Goal: Communication & Community: Ask a question

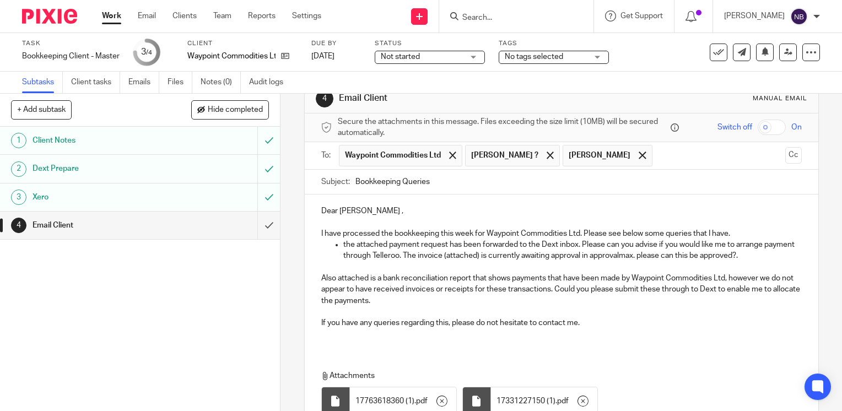
scroll to position [18, 0]
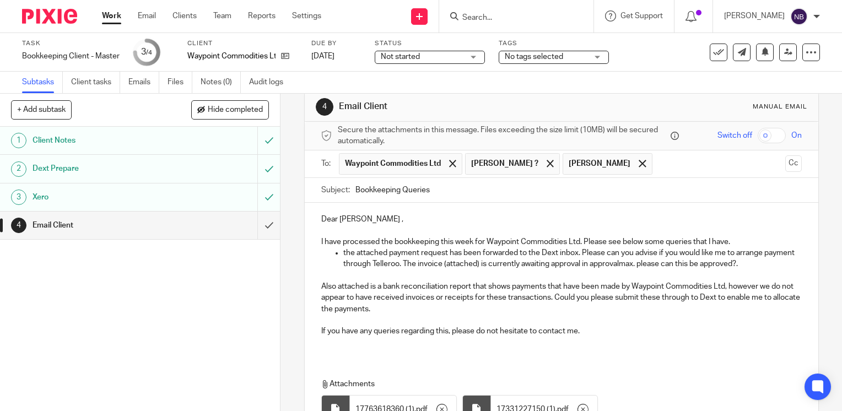
click at [658, 157] on input "text" at bounding box center [719, 163] width 123 height 21
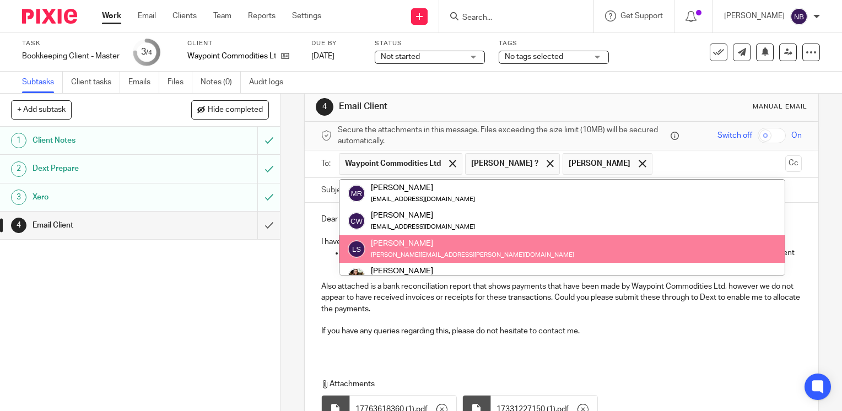
type input "x"
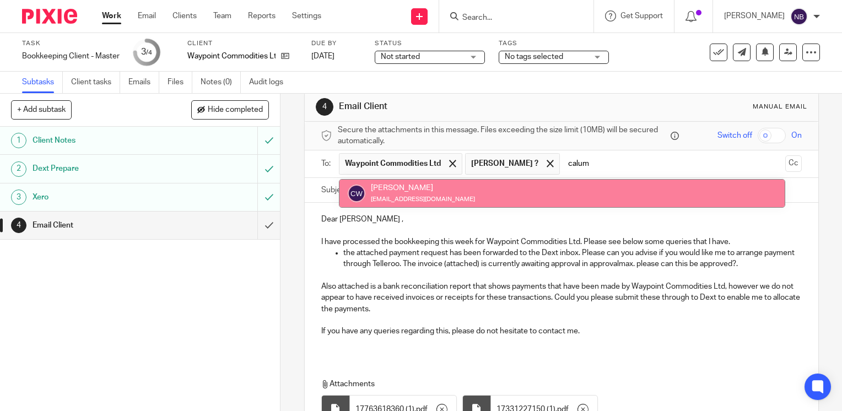
type input "calum"
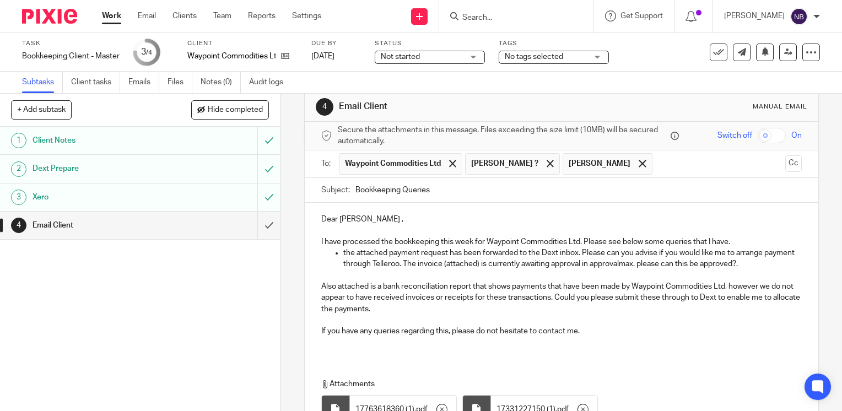
click at [677, 187] on input "Bookkeeping Queries" at bounding box center [579, 190] width 446 height 25
click at [658, 167] on input "text" at bounding box center [719, 163] width 123 height 21
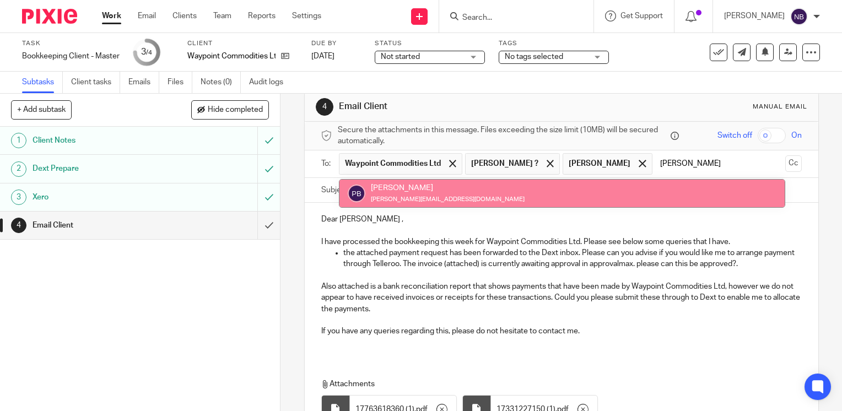
type input "peter"
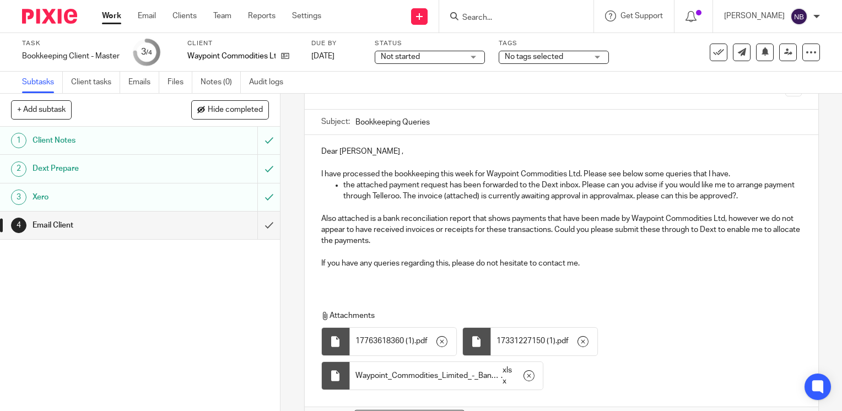
scroll to position [157, 0]
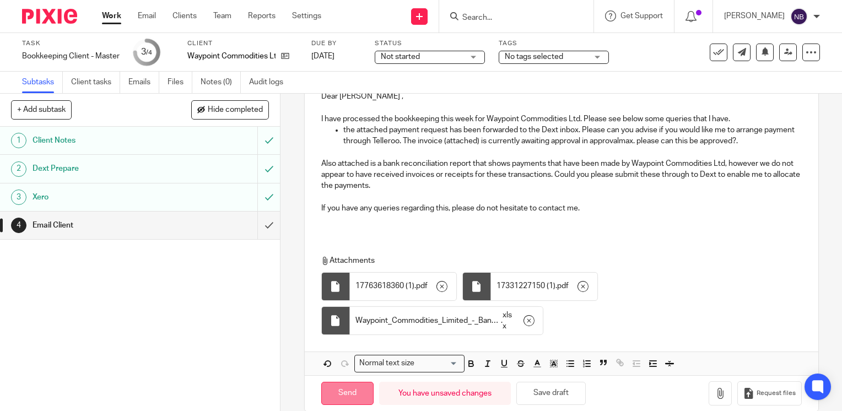
click at [329, 382] on input "Send" at bounding box center [347, 394] width 52 height 24
type input "Sent"
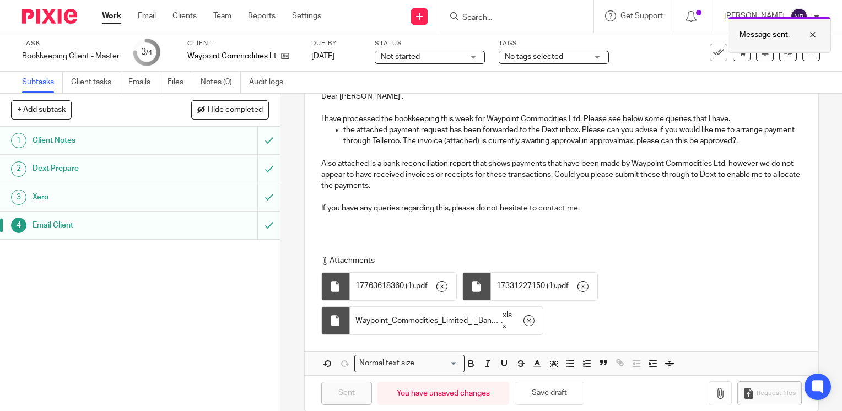
click at [815, 36] on div at bounding box center [805, 34] width 30 height 13
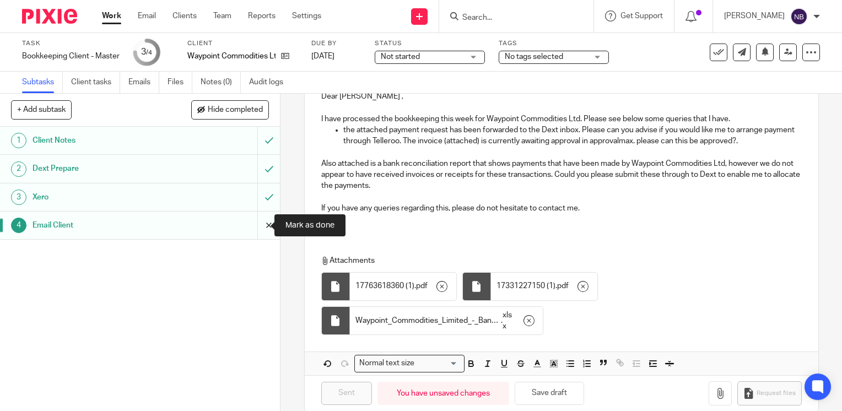
click at [255, 232] on input "submit" at bounding box center [140, 226] width 280 height 28
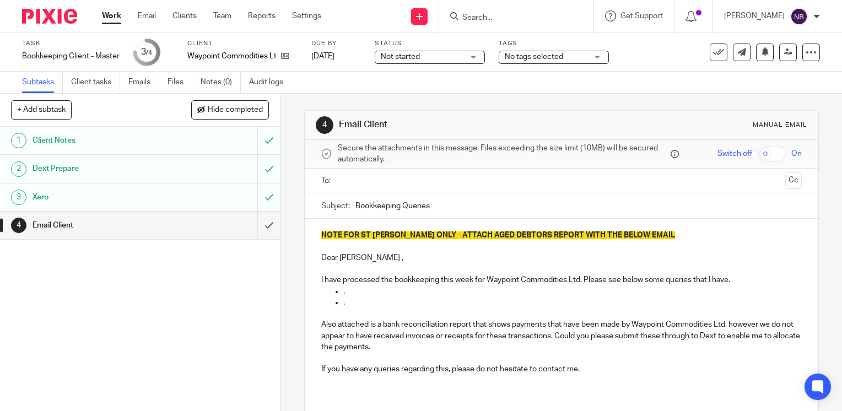
click at [520, 24] on div at bounding box center [516, 16] width 154 height 33
click at [519, 21] on input "Search" at bounding box center [510, 18] width 99 height 10
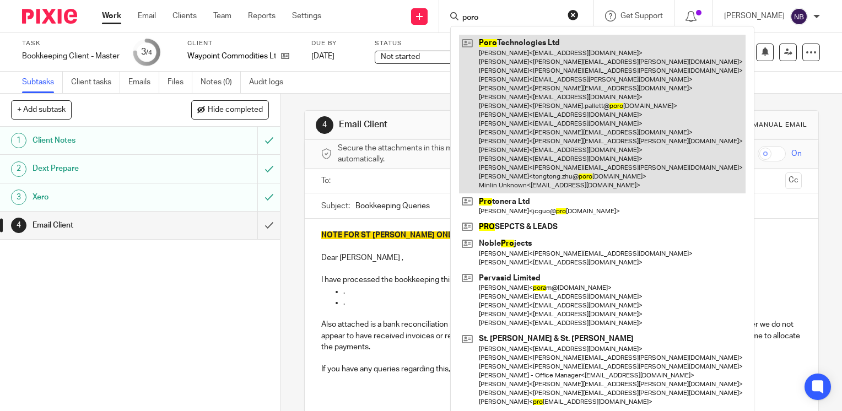
type input "poro"
click at [525, 62] on link at bounding box center [602, 114] width 287 height 158
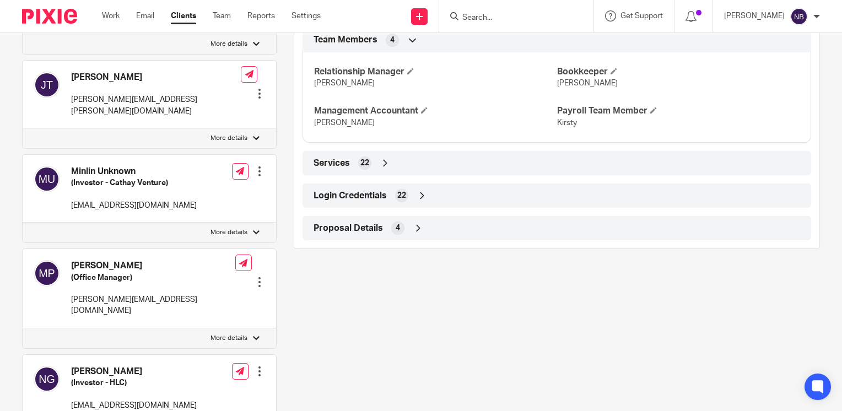
scroll to position [882, 0]
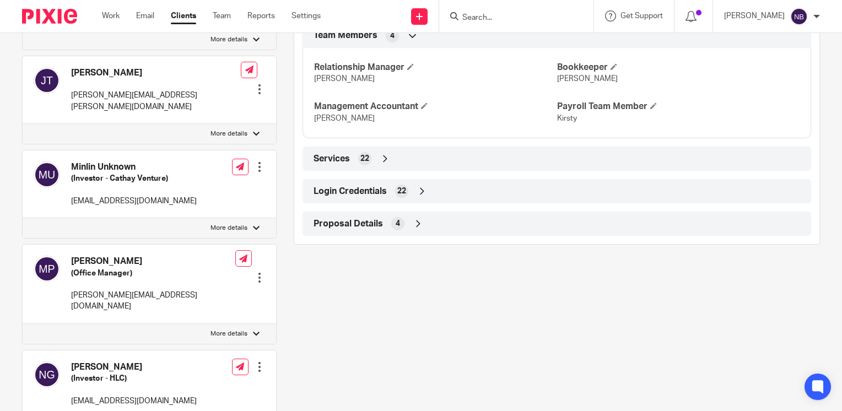
click at [421, 197] on icon at bounding box center [422, 191] width 11 height 11
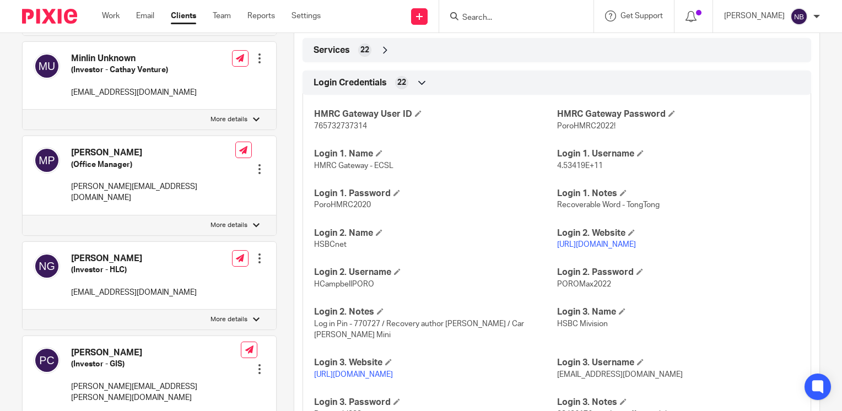
scroll to position [993, 0]
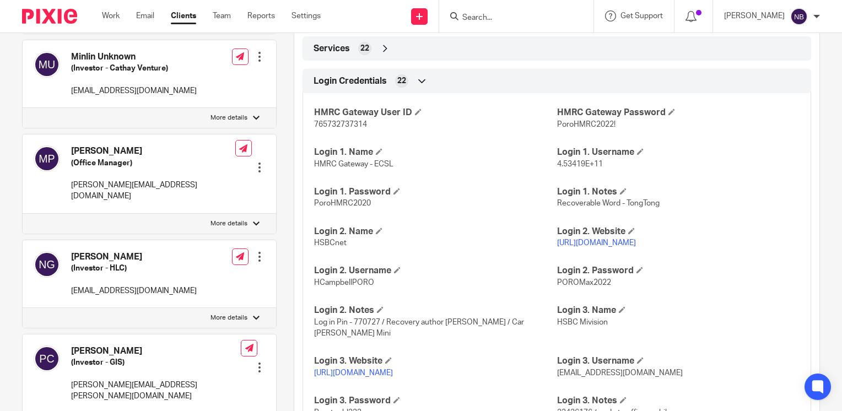
drag, startPoint x: 646, startPoint y: 254, endPoint x: 551, endPoint y: 251, distance: 95.4
click at [551, 251] on div "HMRC Gateway User ID 765732737314 HMRC Gateway Password PoroHMRC2022! Login 1. …" at bounding box center [557, 318] width 509 height 466
drag, startPoint x: 551, startPoint y: 251, endPoint x: 668, endPoint y: 248, distance: 117.5
click at [668, 248] on p "[URL][DOMAIN_NAME]" at bounding box center [678, 243] width 243 height 11
click at [652, 249] on p "https://www.hsbcnet.com/" at bounding box center [678, 243] width 243 height 11
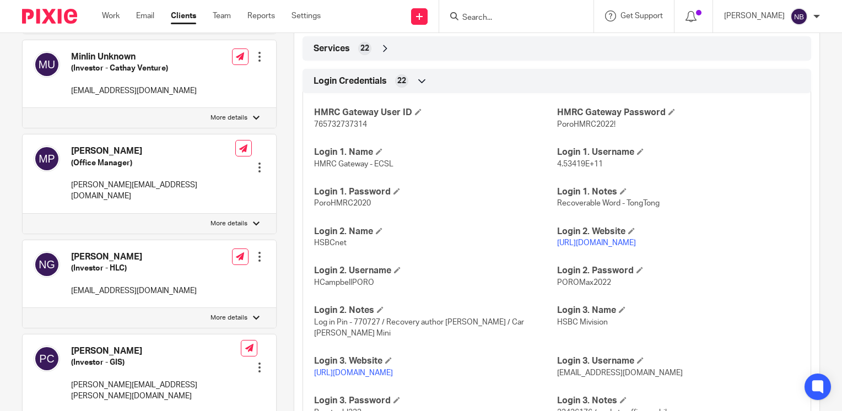
drag, startPoint x: 643, startPoint y: 253, endPoint x: 552, endPoint y: 254, distance: 91.5
click at [557, 249] on p "https://www.hsbcnet.com/" at bounding box center [678, 243] width 243 height 11
copy link "https://www.hsbcnet.com/"
drag, startPoint x: 370, startPoint y: 292, endPoint x: 309, endPoint y: 295, distance: 60.7
click at [309, 295] on div "HMRC Gateway User ID 765732737314 HMRC Gateway Password PoroHMRC2022! Login 1. …" at bounding box center [557, 318] width 509 height 466
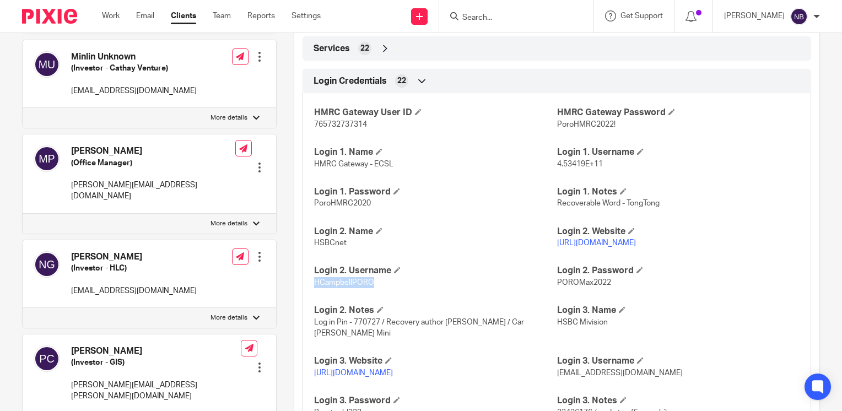
drag, startPoint x: 309, startPoint y: 295, endPoint x: 323, endPoint y: 293, distance: 13.9
copy span "HCampbellPORO"
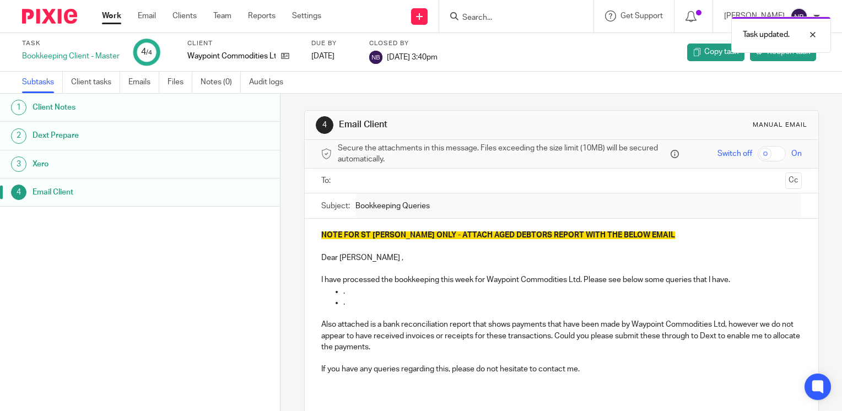
click at [116, 15] on link "Work" at bounding box center [111, 15] width 19 height 11
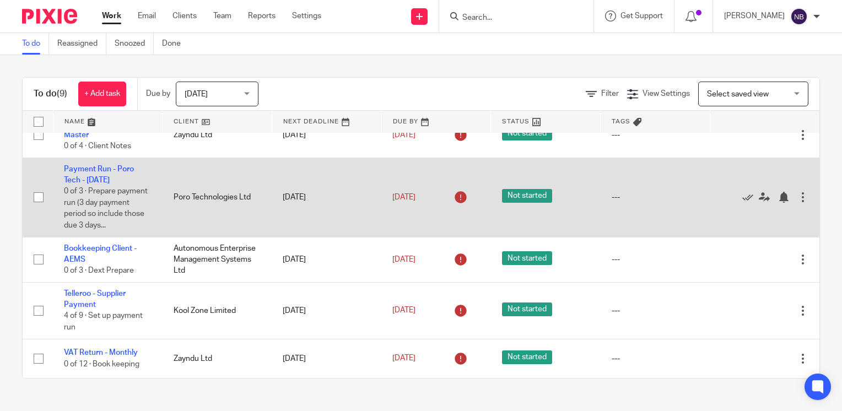
scroll to position [238, 0]
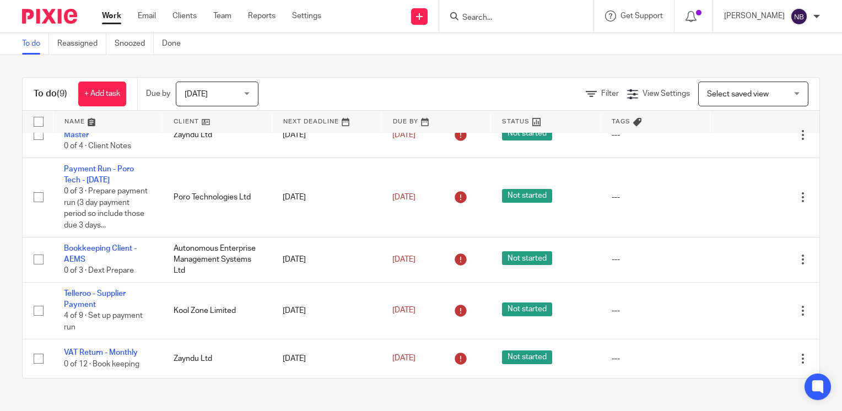
click at [191, 120] on link at bounding box center [217, 122] width 109 height 22
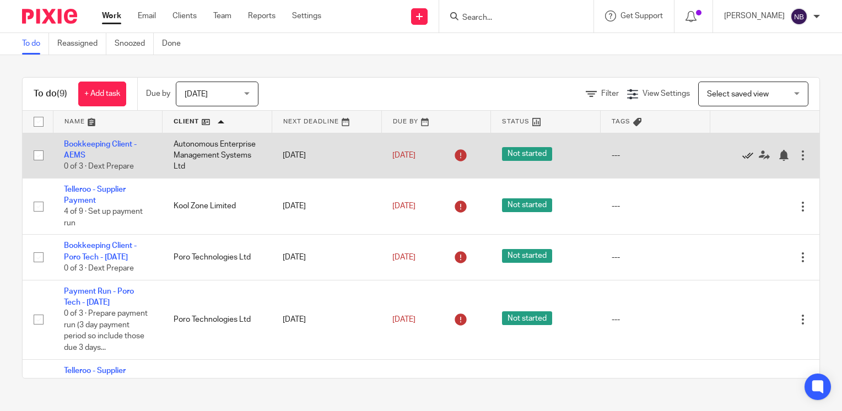
click at [742, 154] on icon at bounding box center [747, 155] width 11 height 11
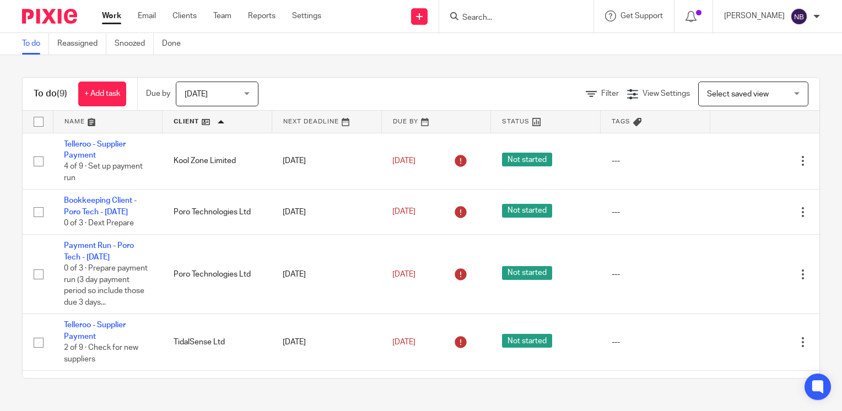
click at [70, 122] on link at bounding box center [107, 122] width 109 height 22
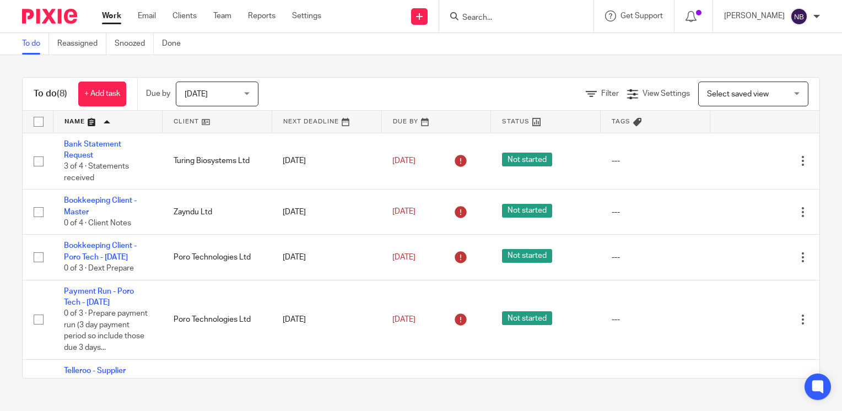
click at [70, 122] on link at bounding box center [107, 122] width 109 height 22
